Goal: Navigation & Orientation: Find specific page/section

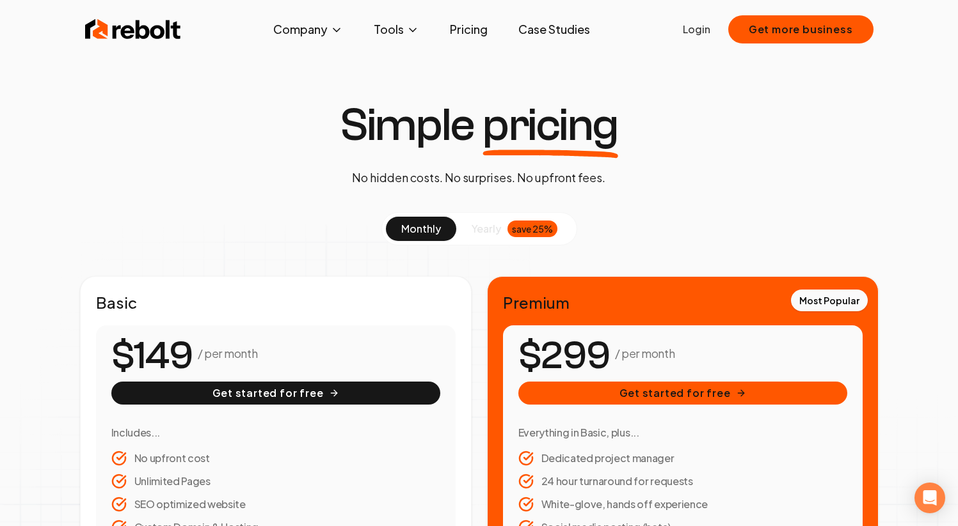
click at [120, 23] on img at bounding box center [133, 30] width 96 height 26
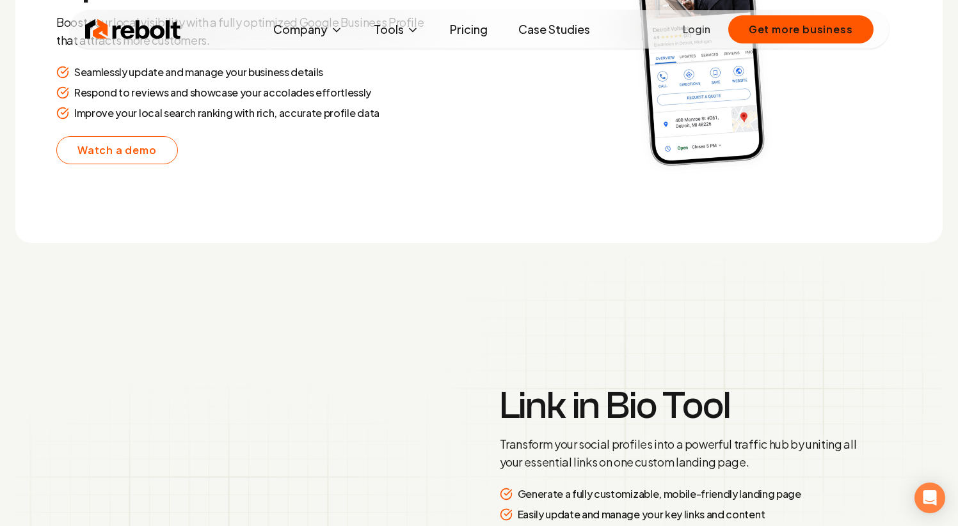
scroll to position [2972, 0]
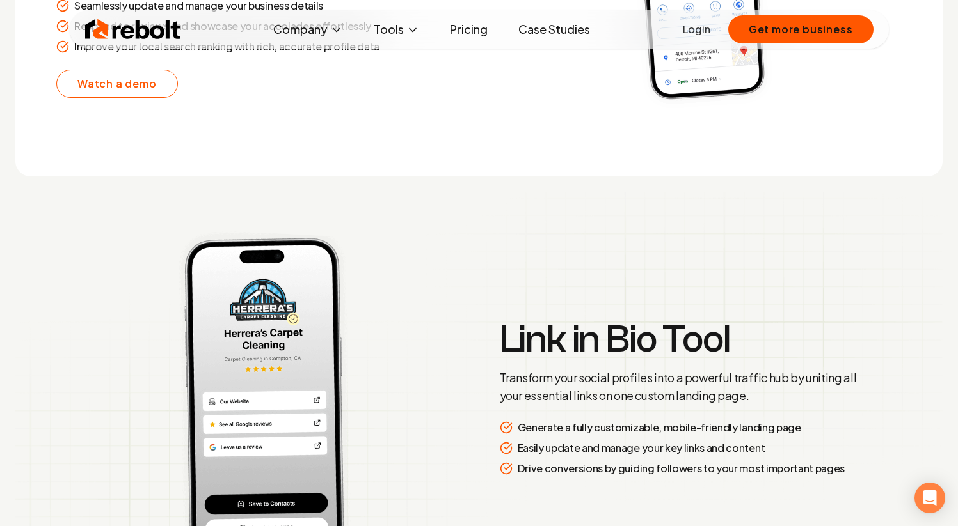
click at [463, 29] on link "Pricing" at bounding box center [468, 30] width 58 height 26
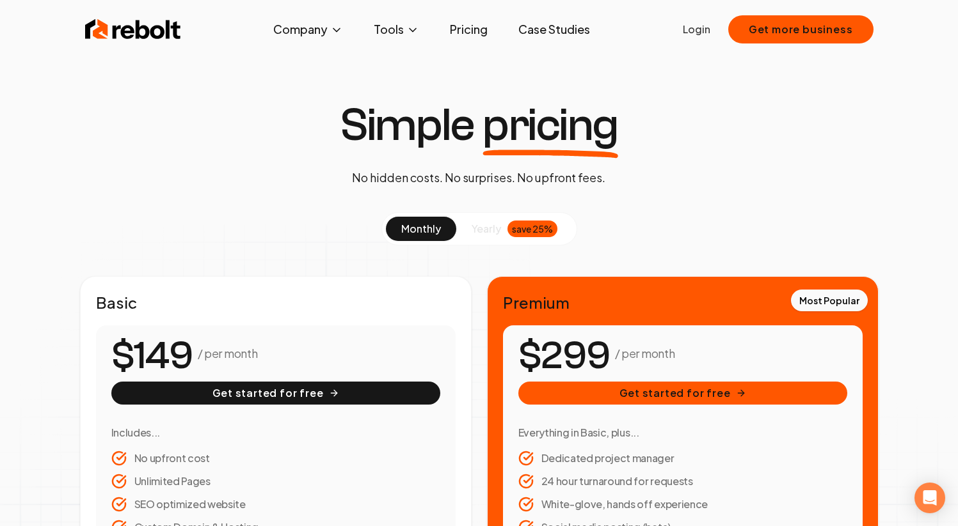
click at [119, 32] on img at bounding box center [133, 30] width 96 height 26
